Goal: Book appointment/travel/reservation

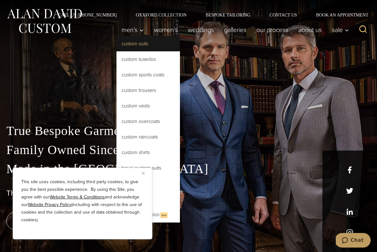
click at [129, 43] on link "Custom Suits" at bounding box center [147, 43] width 63 height 15
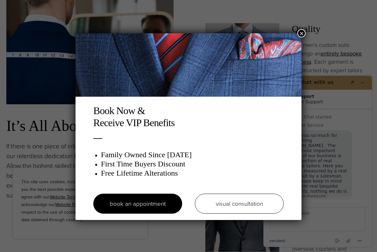
click at [299, 33] on button "×" at bounding box center [301, 33] width 8 height 8
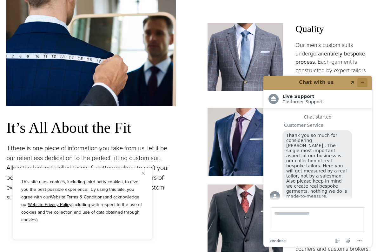
click at [363, 80] on button "Minimize widget" at bounding box center [362, 82] width 10 height 9
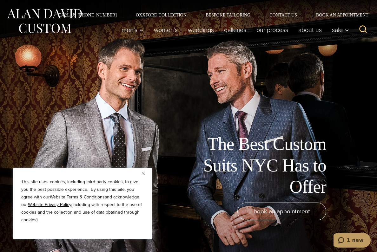
click at [322, 15] on link "Book an Appointment" at bounding box center [339, 15] width 64 height 4
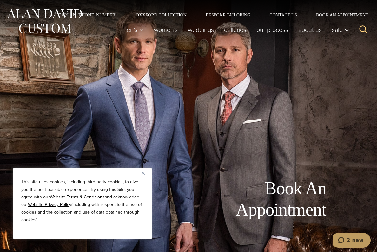
click at [144, 171] on button "Close" at bounding box center [146, 174] width 8 height 8
